Goal: Transaction & Acquisition: Book appointment/travel/reservation

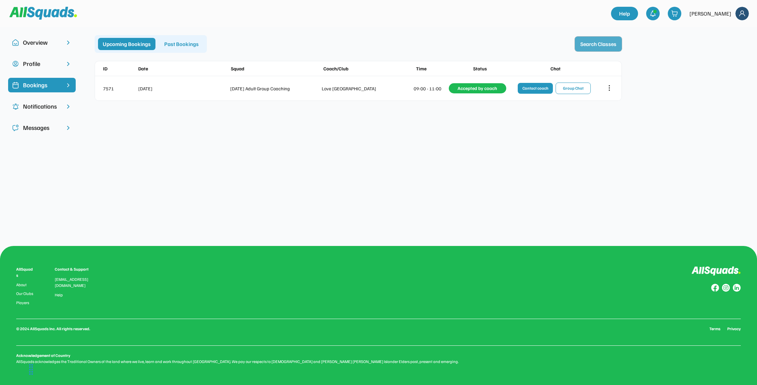
click at [593, 41] on button "Search Classes" at bounding box center [598, 44] width 47 height 15
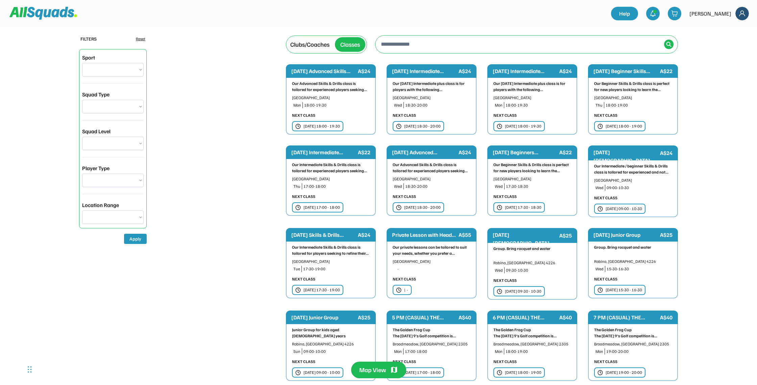
click at [742, 15] on img at bounding box center [742, 14] width 14 height 14
click at [49, 16] on img at bounding box center [43, 13] width 68 height 13
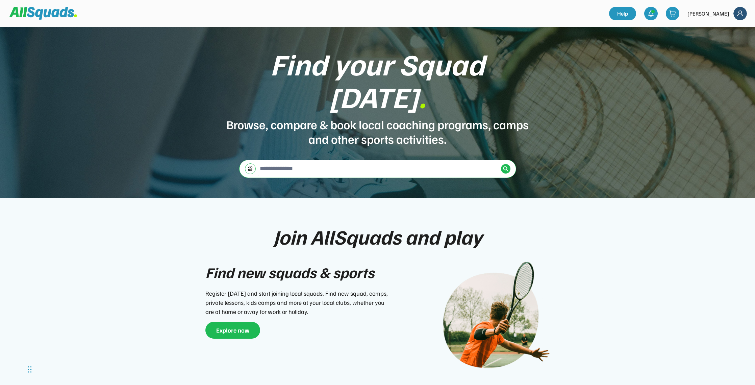
click at [739, 13] on img at bounding box center [741, 14] width 14 height 14
click at [728, 30] on link "Profile" at bounding box center [732, 30] width 40 height 14
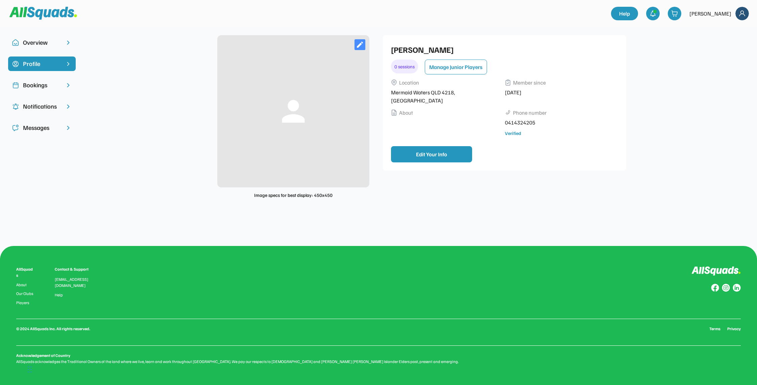
click at [32, 42] on div "Overview" at bounding box center [42, 42] width 38 height 9
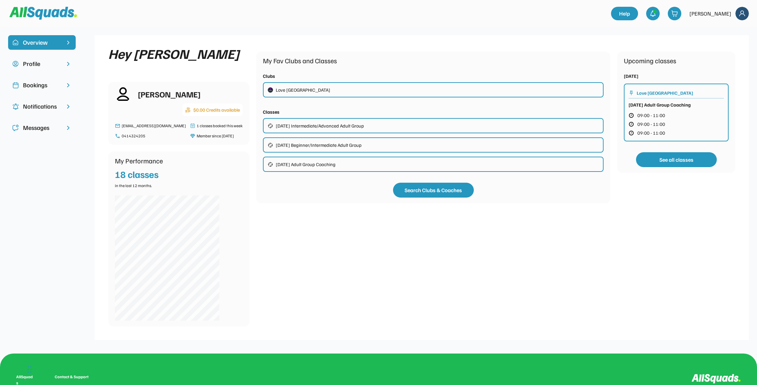
click at [291, 146] on div "Tuesday Beginner/Intermediate Adult Group" at bounding box center [319, 144] width 86 height 7
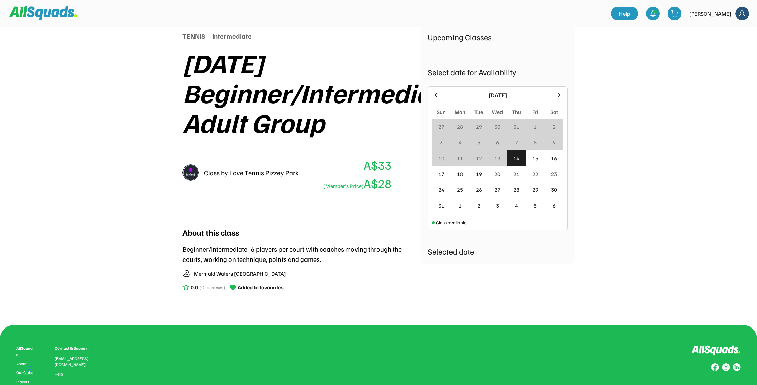
scroll to position [86, 0]
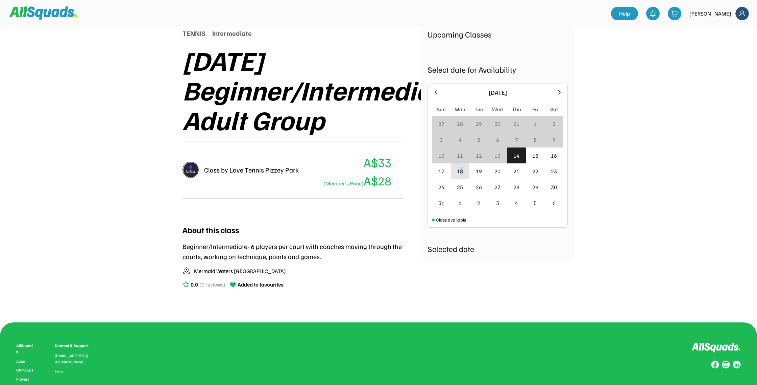
drag, startPoint x: 460, startPoint y: 170, endPoint x: 465, endPoint y: 170, distance: 5.4
click at [465, 170] on div "18" at bounding box center [460, 171] width 19 height 16
click at [479, 170] on div "19" at bounding box center [479, 171] width 6 height 8
click at [479, 173] on div "19" at bounding box center [479, 171] width 6 height 8
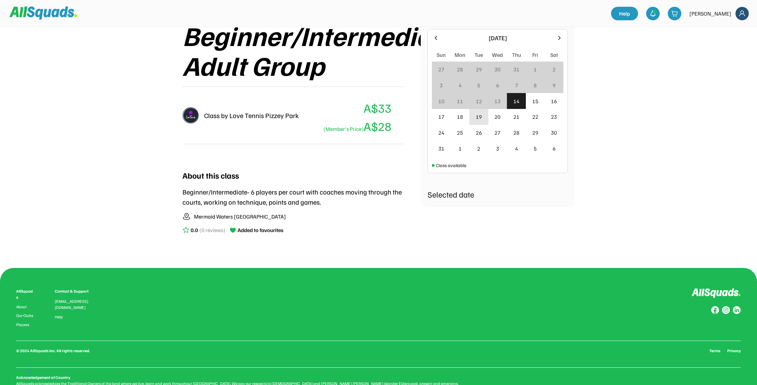
scroll to position [140, 0]
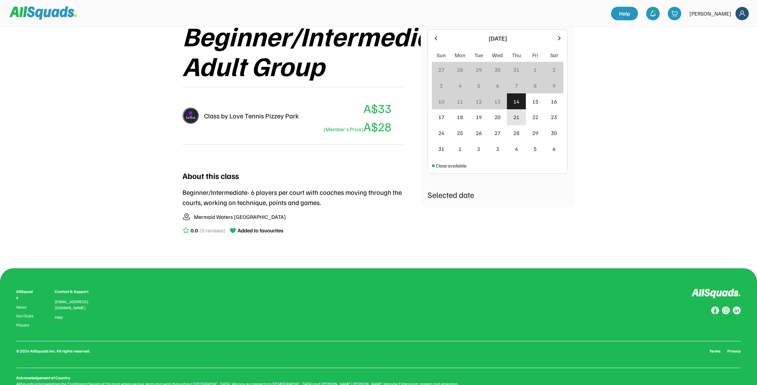
click at [517, 119] on div "21" at bounding box center [516, 117] width 6 height 8
click at [536, 103] on div "15" at bounding box center [535, 101] width 6 height 8
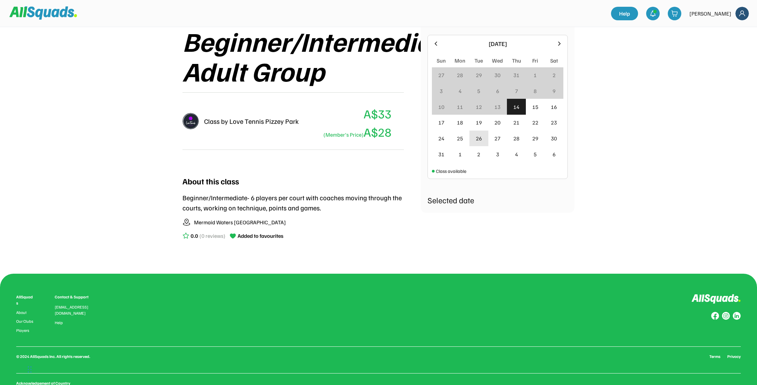
scroll to position [133, 0]
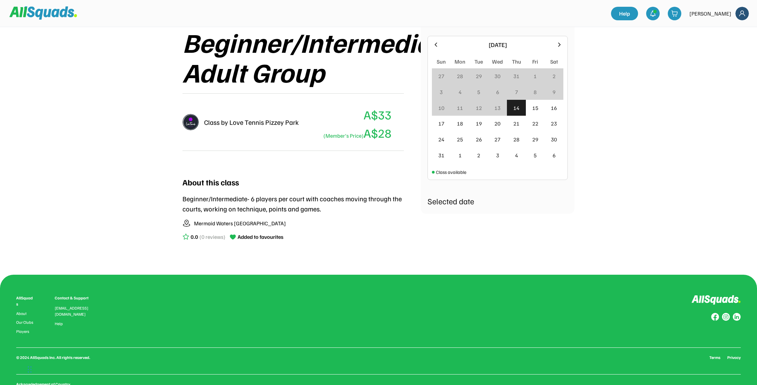
click at [432, 44] on icon at bounding box center [435, 44] width 7 height 7
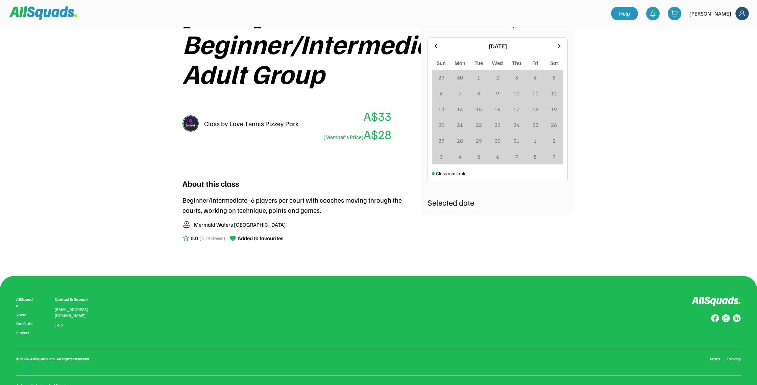
scroll to position [131, 0]
click at [559, 46] on icon at bounding box center [559, 46] width 7 height 7
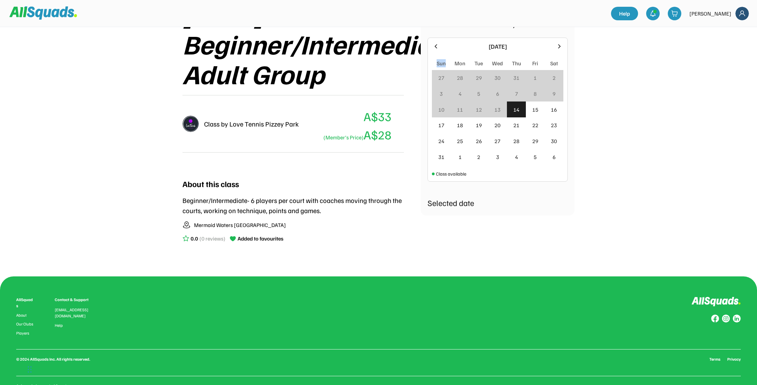
click at [559, 46] on icon at bounding box center [559, 46] width 7 height 7
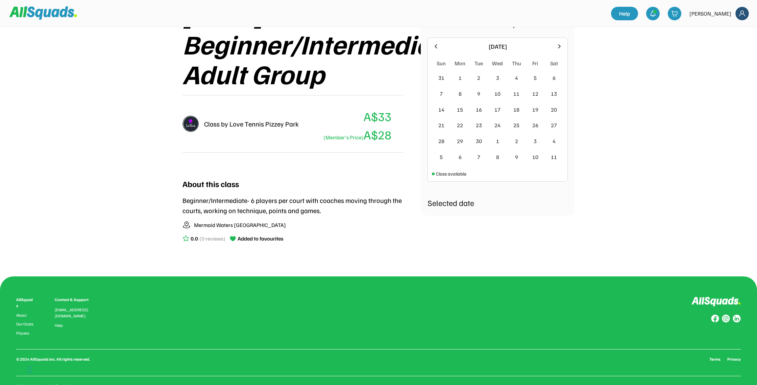
click at [435, 46] on icon at bounding box center [436, 46] width 2 height 4
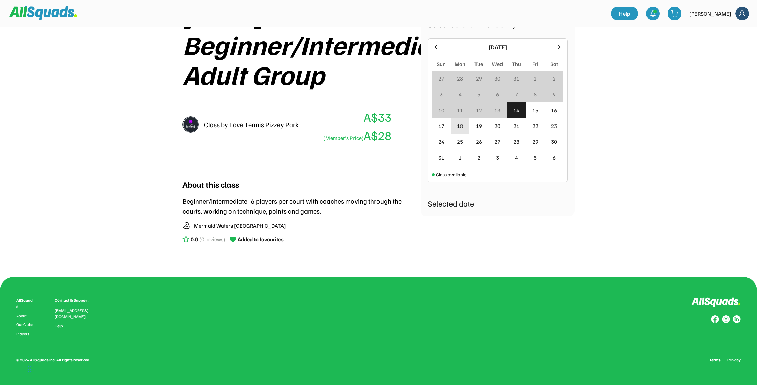
click at [462, 127] on div "18" at bounding box center [460, 126] width 6 height 8
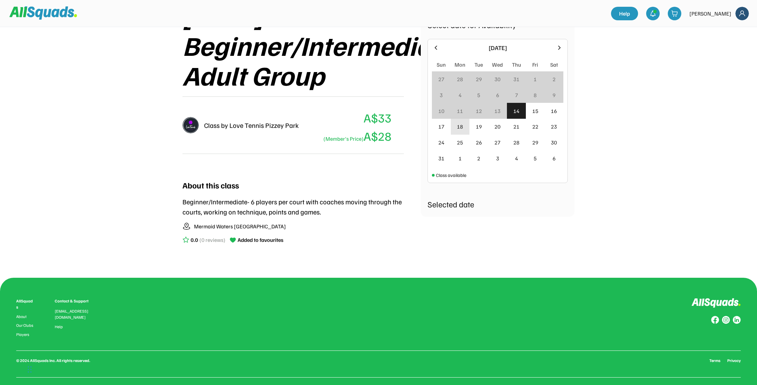
scroll to position [130, 0]
click at [477, 126] on div "19" at bounding box center [479, 126] width 6 height 8
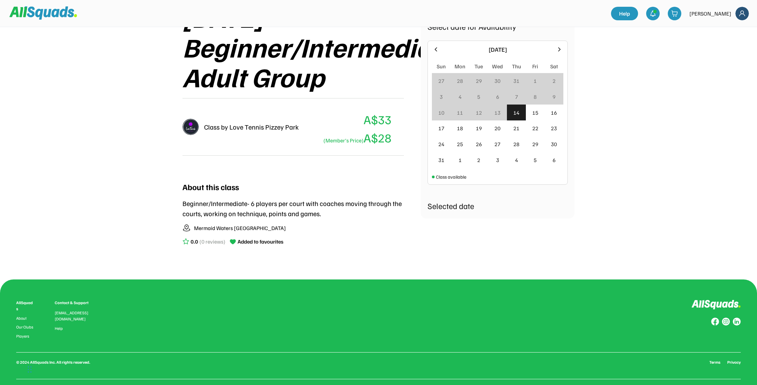
scroll to position [130, 0]
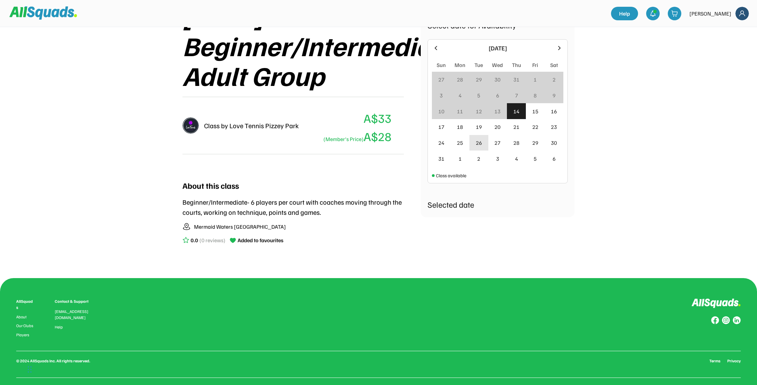
click at [481, 141] on div "26" at bounding box center [479, 143] width 6 height 8
click at [477, 127] on div "19" at bounding box center [479, 127] width 6 height 8
click at [477, 111] on div "12" at bounding box center [479, 111] width 6 height 8
click at [189, 126] on img at bounding box center [191, 125] width 16 height 16
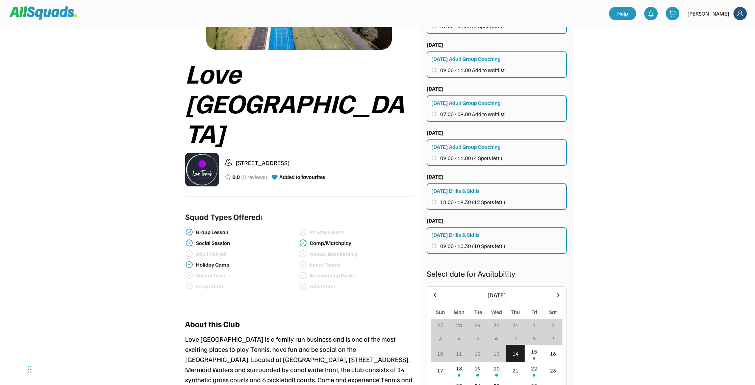
scroll to position [103, 0]
click at [454, 155] on span "09:00 - 11:00 (4 Spots left )" at bounding box center [471, 157] width 62 height 5
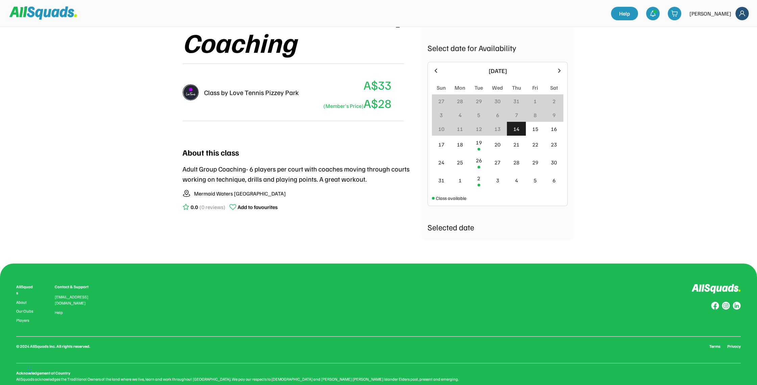
scroll to position [147, 0]
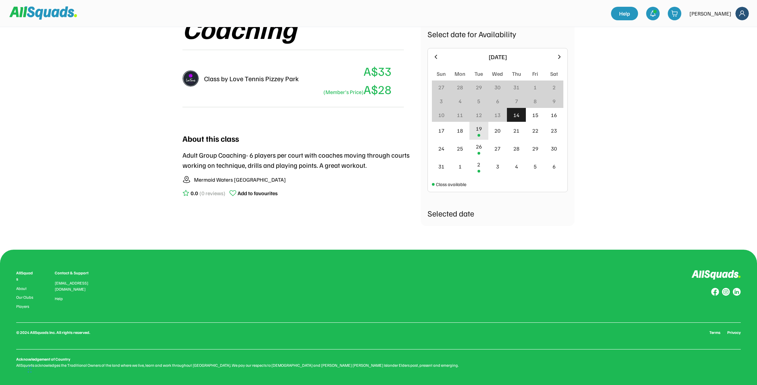
click at [478, 132] on div "19" at bounding box center [479, 128] width 6 height 8
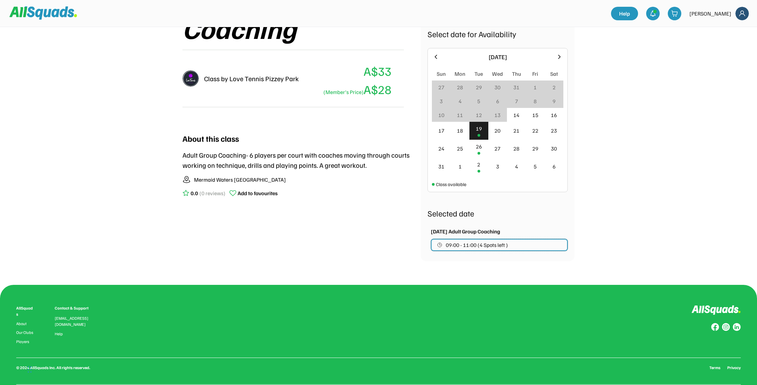
click at [478, 247] on span "09:00 - 11:00 (4 Spots left )" at bounding box center [477, 244] width 62 height 5
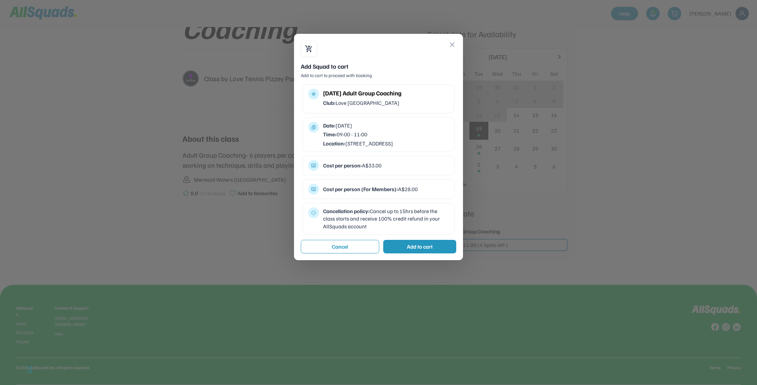
click at [428, 250] on div "Add to cart" at bounding box center [420, 246] width 26 height 8
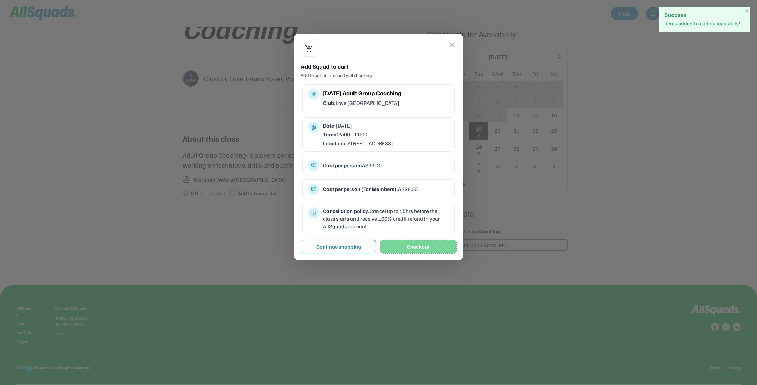
click at [421, 253] on button "Checkout" at bounding box center [418, 247] width 76 height 14
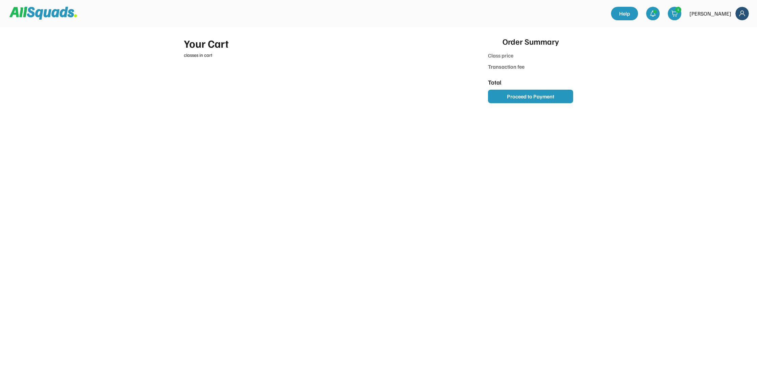
type input "*******"
type input "******"
type input "*******"
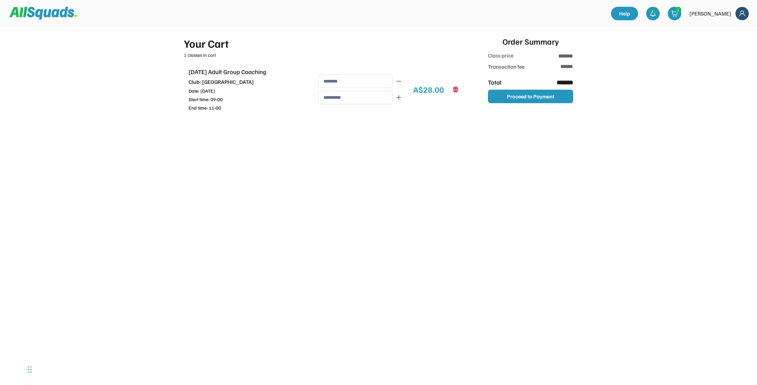
type input "*********"
click at [517, 95] on button "Proceed to Payment" at bounding box center [530, 97] width 85 height 14
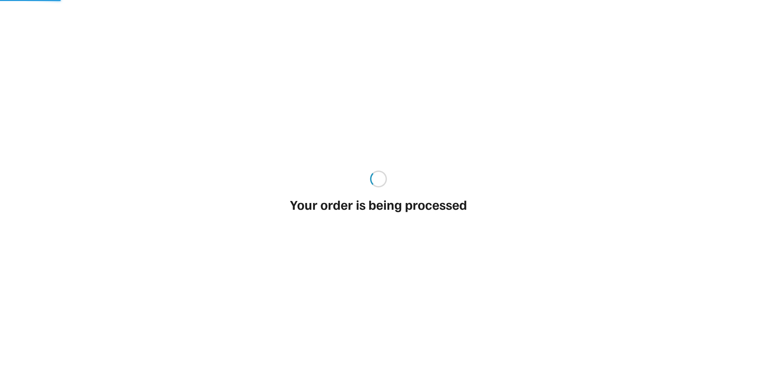
type input "*******"
type input "******"
type input "*******"
type input "*********"
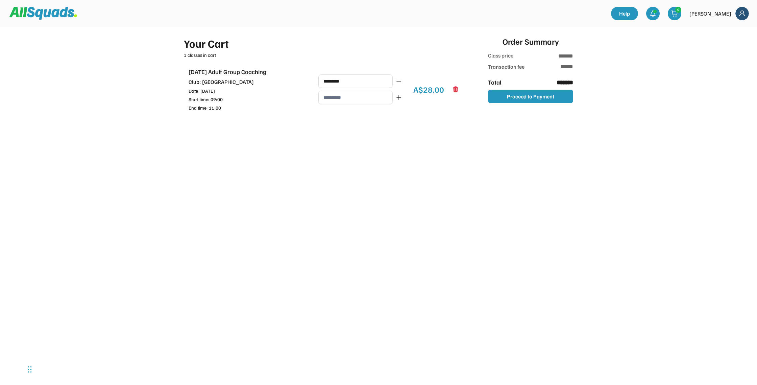
type input "**"
type input "***"
type input "******"
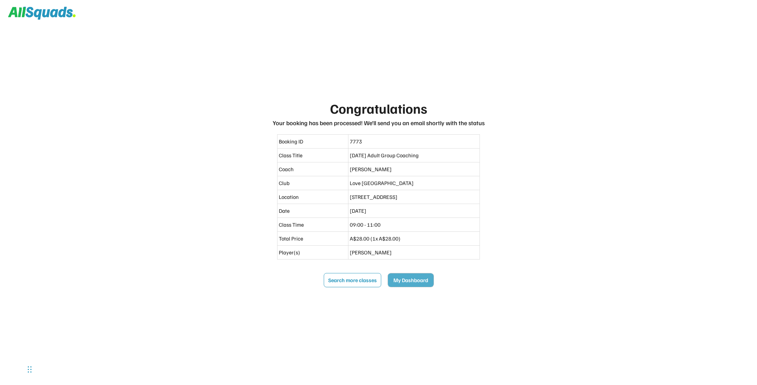
click at [405, 281] on button "My Dashboard" at bounding box center [411, 280] width 46 height 14
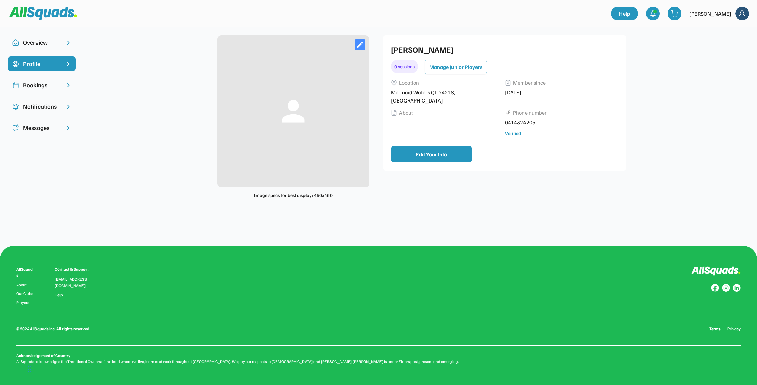
click at [29, 87] on div "Bookings" at bounding box center [42, 84] width 38 height 9
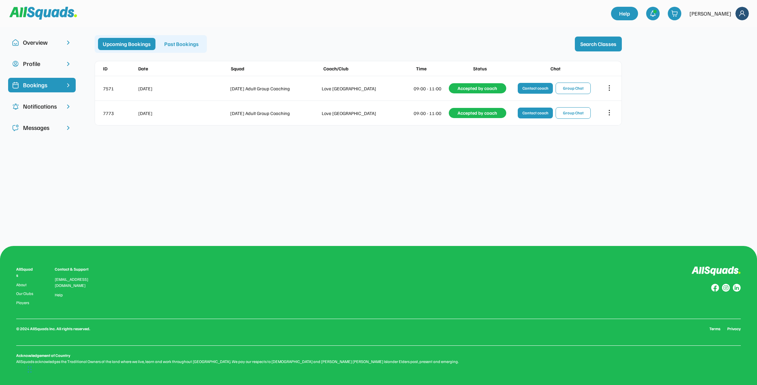
click at [35, 64] on div "Profile" at bounding box center [42, 63] width 38 height 9
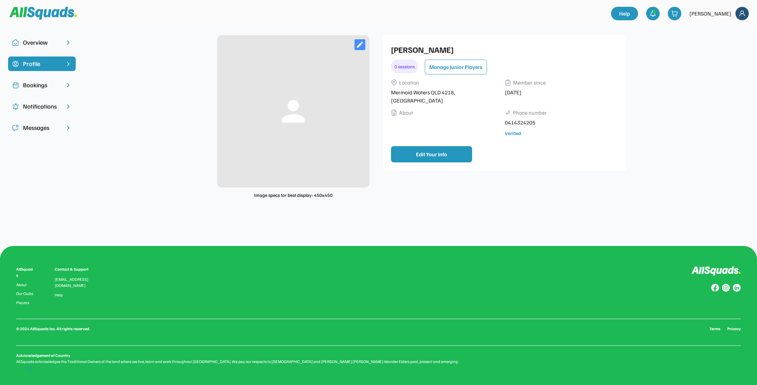
click at [37, 42] on div "Overview" at bounding box center [42, 42] width 38 height 9
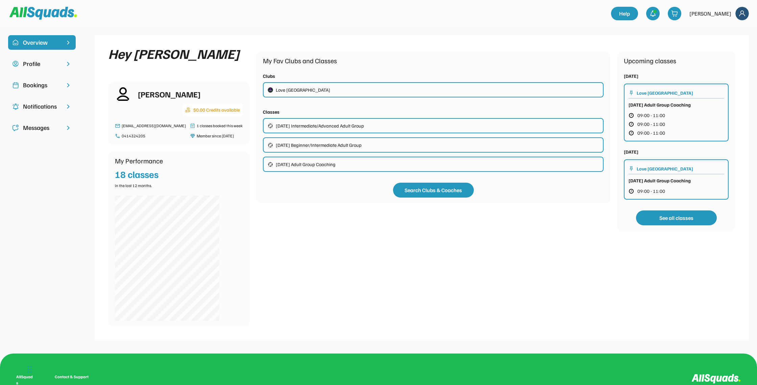
click at [319, 126] on div "Friday Intermediate/Advanced Adult Group" at bounding box center [320, 125] width 88 height 7
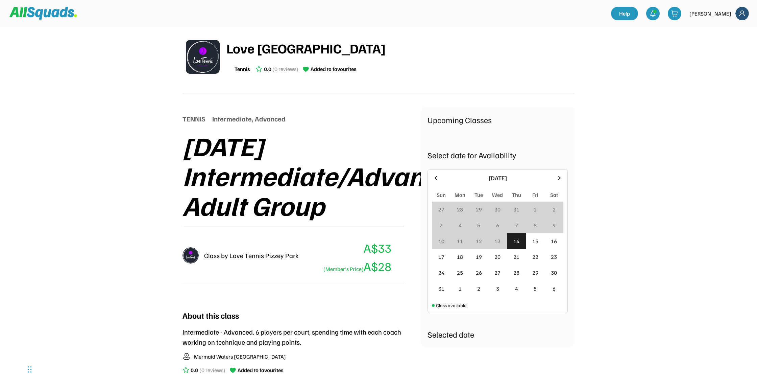
click at [187, 258] on img at bounding box center [191, 255] width 16 height 16
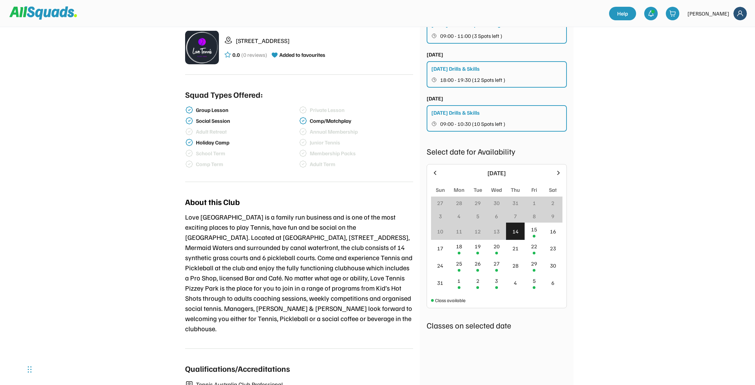
scroll to position [225, 0]
click at [534, 248] on div "22" at bounding box center [534, 245] width 6 height 8
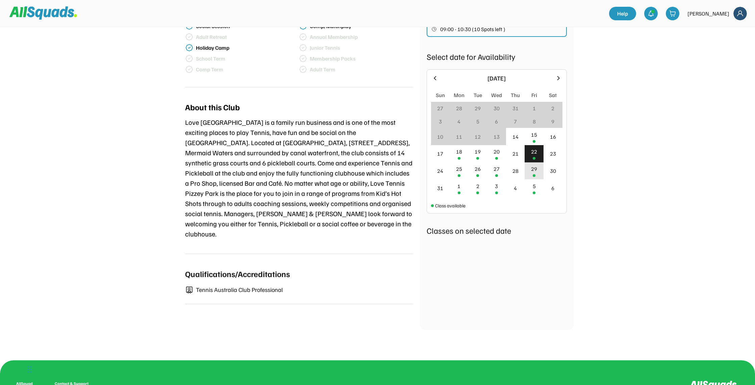
scroll to position [324, 0]
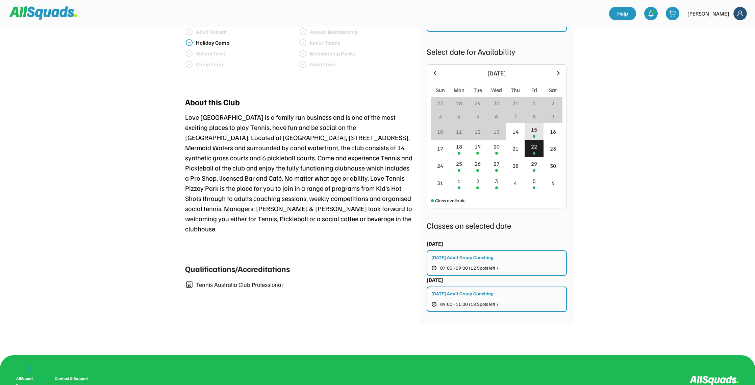
click at [534, 130] on div "15" at bounding box center [534, 129] width 6 height 8
click at [535, 148] on div "22" at bounding box center [534, 146] width 6 height 8
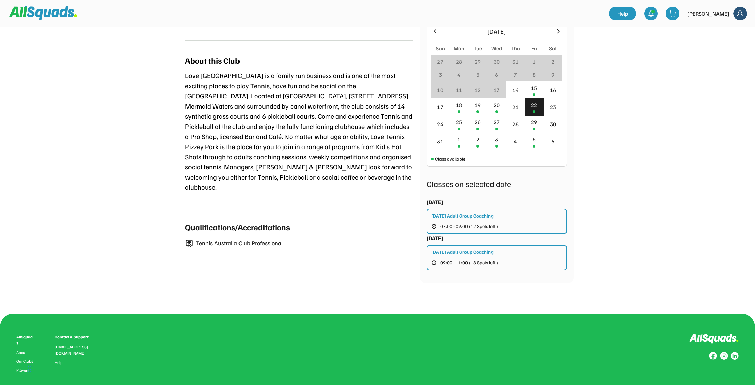
scroll to position [365, 0]
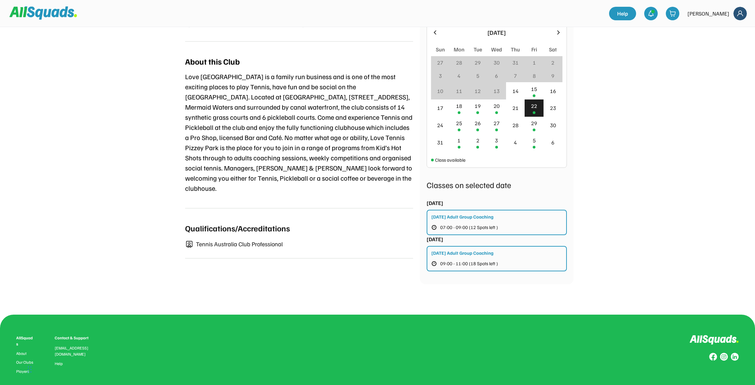
click at [466, 260] on button "09:00 - 11:00 (18 Spots left )" at bounding box center [470, 263] width 77 height 9
